Goal: Information Seeking & Learning: Understand process/instructions

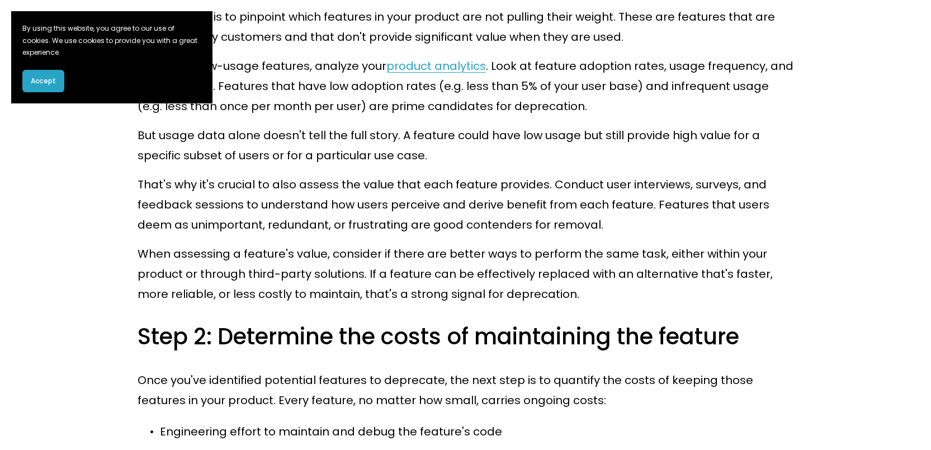
scroll to position [1141, 0]
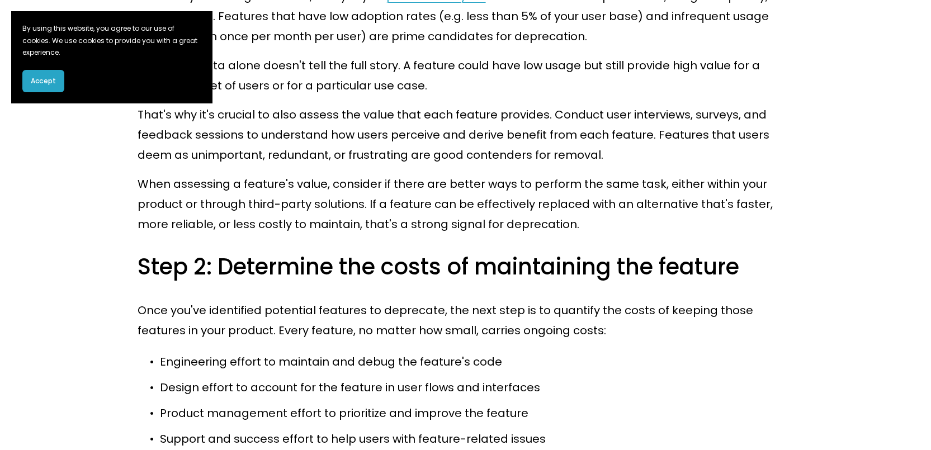
click at [47, 92] on section "By using this website, you agree to our use of cookies. We use cookies to provi…" at bounding box center [111, 57] width 201 height 92
click at [39, 77] on span "Accept" at bounding box center [43, 81] width 25 height 10
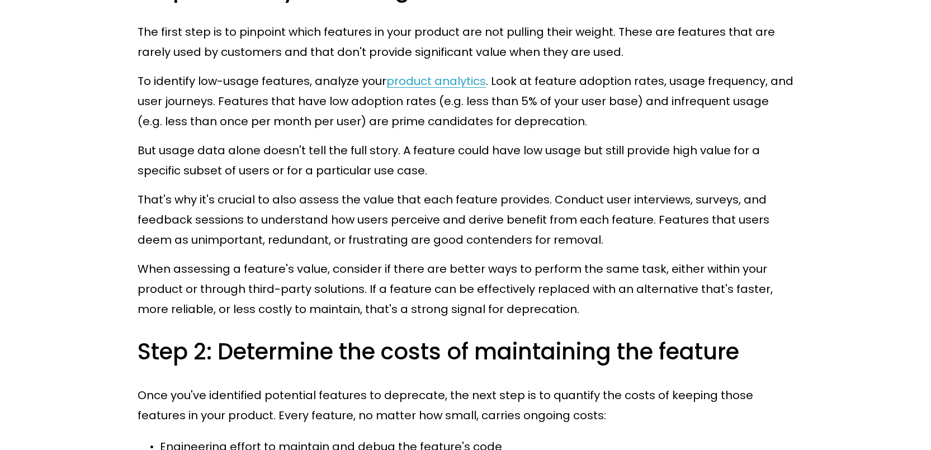
scroll to position [1210, 0]
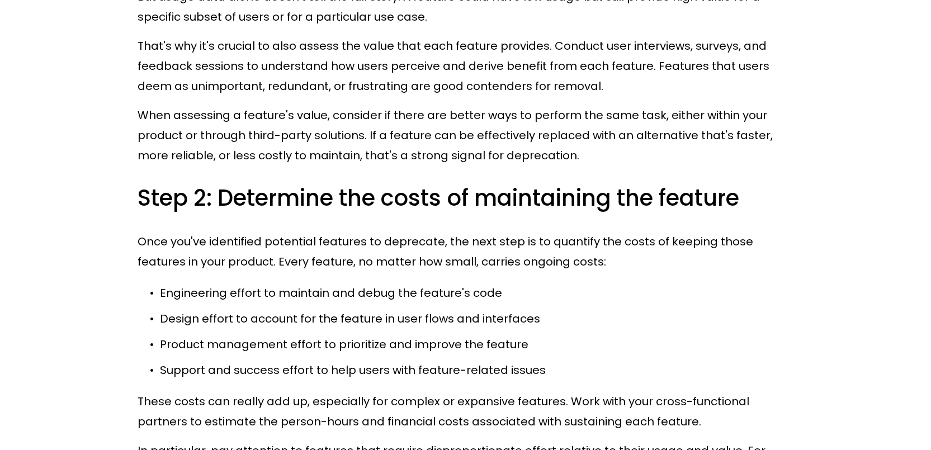
click at [182, 183] on h3 "Step 2: Determine the costs of maintaining the feature" at bounding box center [466, 198] width 656 height 30
click at [181, 183] on h3 "Step 2: Determine the costs of maintaining the feature" at bounding box center [466, 198] width 656 height 30
